Goal: Navigation & Orientation: Find specific page/section

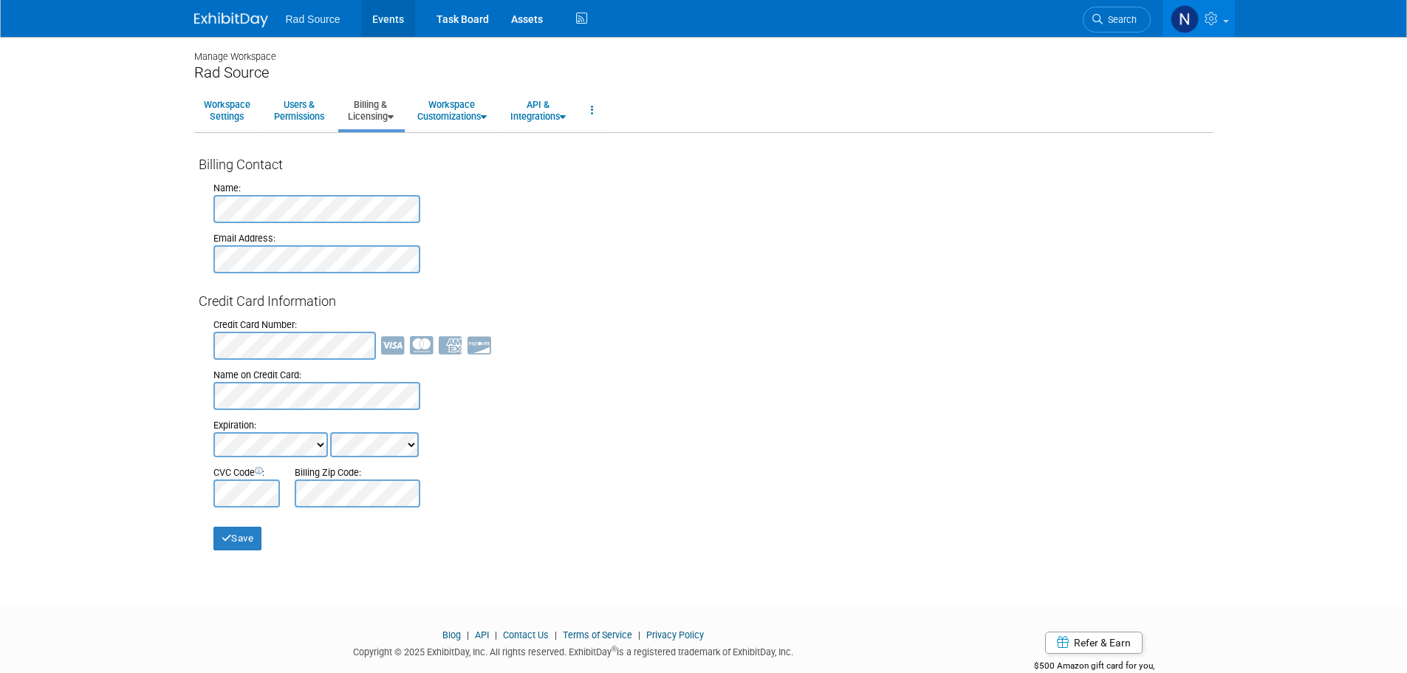
click at [389, 24] on link "Events" at bounding box center [388, 18] width 54 height 37
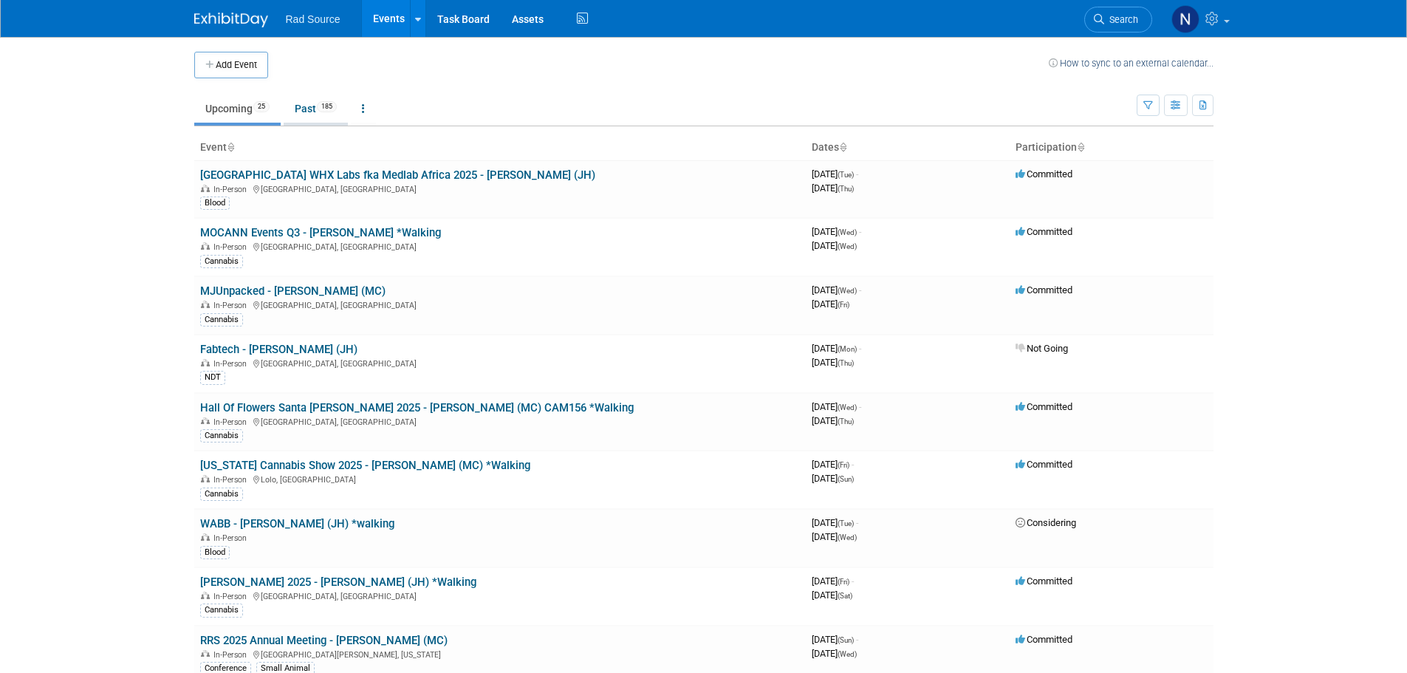
click at [300, 106] on link "Past 185" at bounding box center [316, 109] width 64 height 28
